Goal: Find specific page/section: Find specific page/section

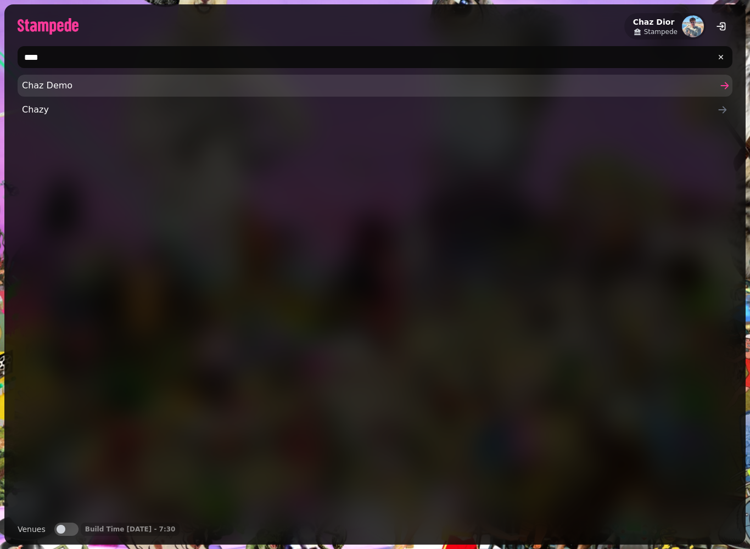
type input "****"
click at [140, 92] on span "Chaz Demo" at bounding box center [369, 85] width 695 height 13
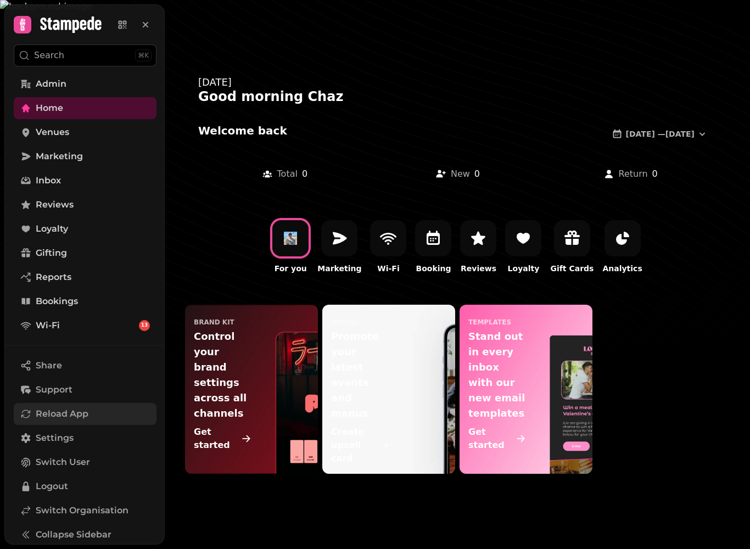
click at [102, 425] on button "Reload App" at bounding box center [85, 414] width 143 height 22
click at [91, 414] on button "Reload App" at bounding box center [85, 414] width 143 height 22
click at [94, 413] on button "Reload App" at bounding box center [85, 414] width 143 height 22
click at [88, 421] on button "Reload App" at bounding box center [85, 414] width 143 height 22
click at [94, 418] on button "Reload App" at bounding box center [85, 414] width 143 height 22
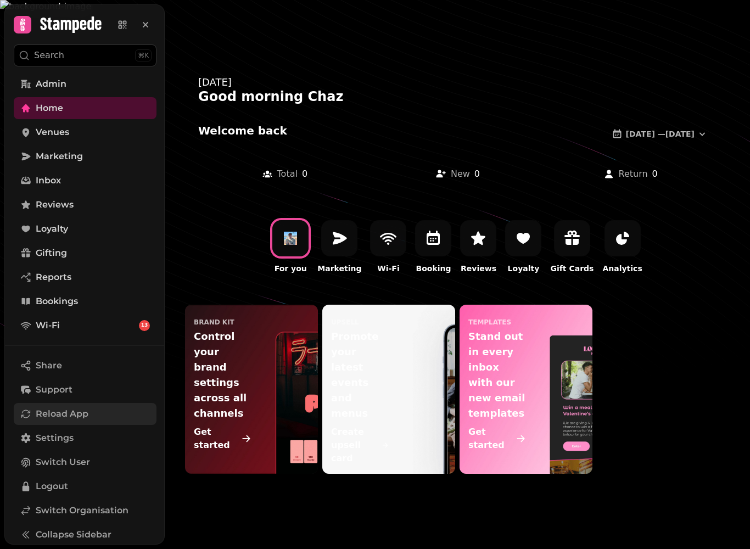
click at [96, 415] on button "Reload App" at bounding box center [85, 414] width 143 height 22
click at [101, 146] on link "Marketing" at bounding box center [85, 157] width 143 height 22
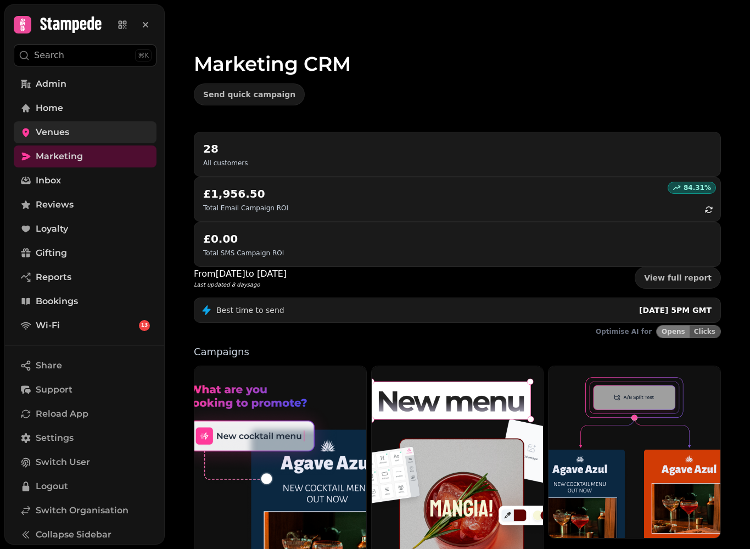
click at [118, 125] on link "Venues" at bounding box center [85, 132] width 143 height 22
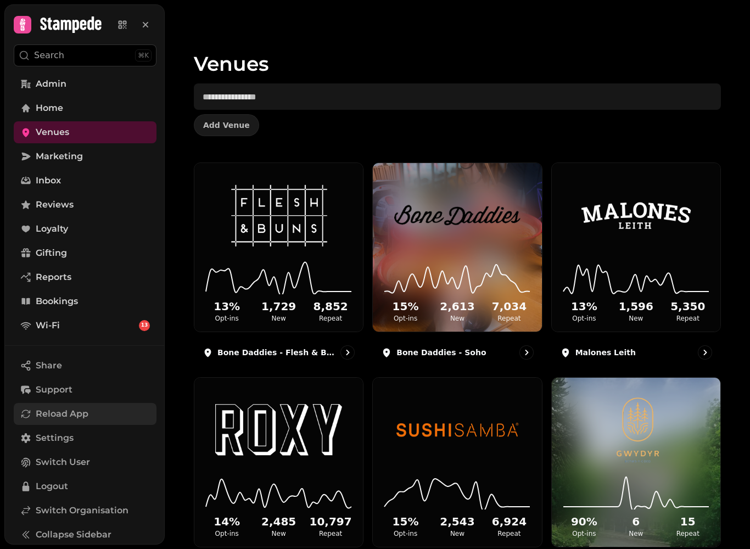
click at [97, 425] on button "Reload App" at bounding box center [85, 414] width 143 height 22
click at [80, 421] on span "Reload App" at bounding box center [62, 413] width 53 height 13
click at [55, 421] on span "Reload App" at bounding box center [62, 413] width 53 height 13
click at [54, 421] on span "Reload App" at bounding box center [62, 413] width 53 height 13
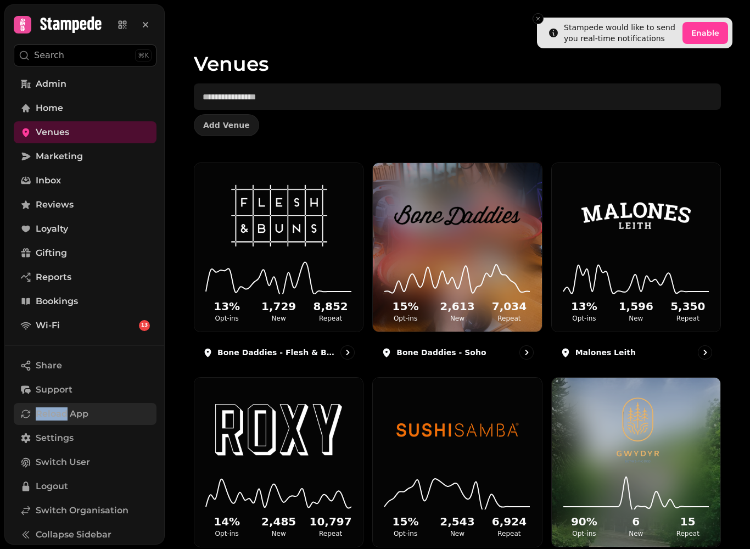
click at [82, 421] on span "Reload App" at bounding box center [62, 413] width 53 height 13
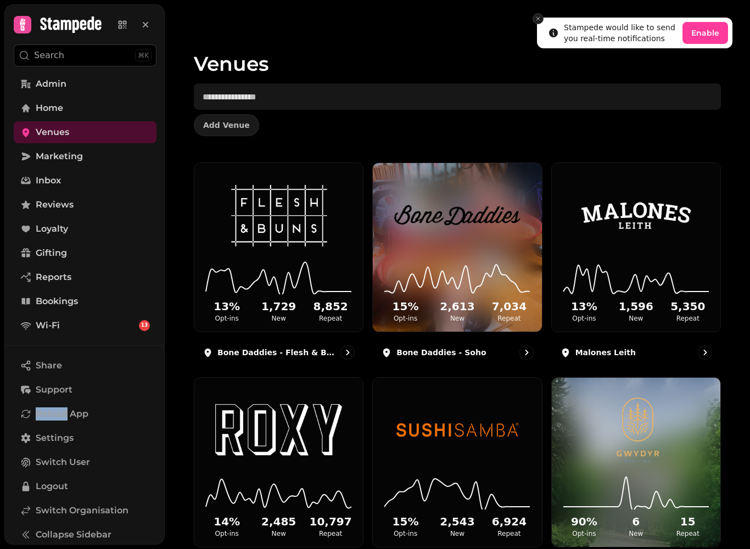
click at [538, 19] on line "Close toast" at bounding box center [537, 18] width 3 height 3
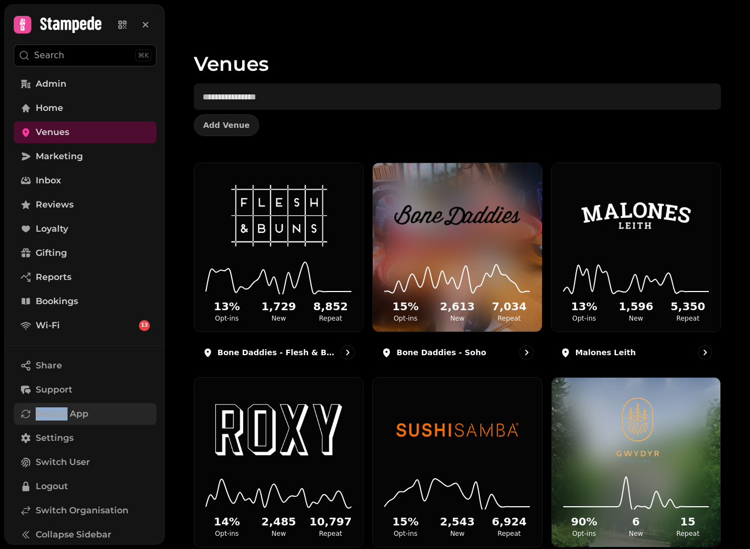
click at [40, 415] on span "Reload App" at bounding box center [62, 413] width 53 height 13
click at [109, 417] on button "Reload App" at bounding box center [85, 414] width 143 height 22
click at [109, 425] on button "Reload App" at bounding box center [85, 414] width 143 height 22
click at [104, 425] on button "Reload App" at bounding box center [85, 414] width 143 height 22
click at [38, 158] on span "Marketing" at bounding box center [59, 156] width 47 height 13
